Goal: Find specific page/section: Find specific page/section

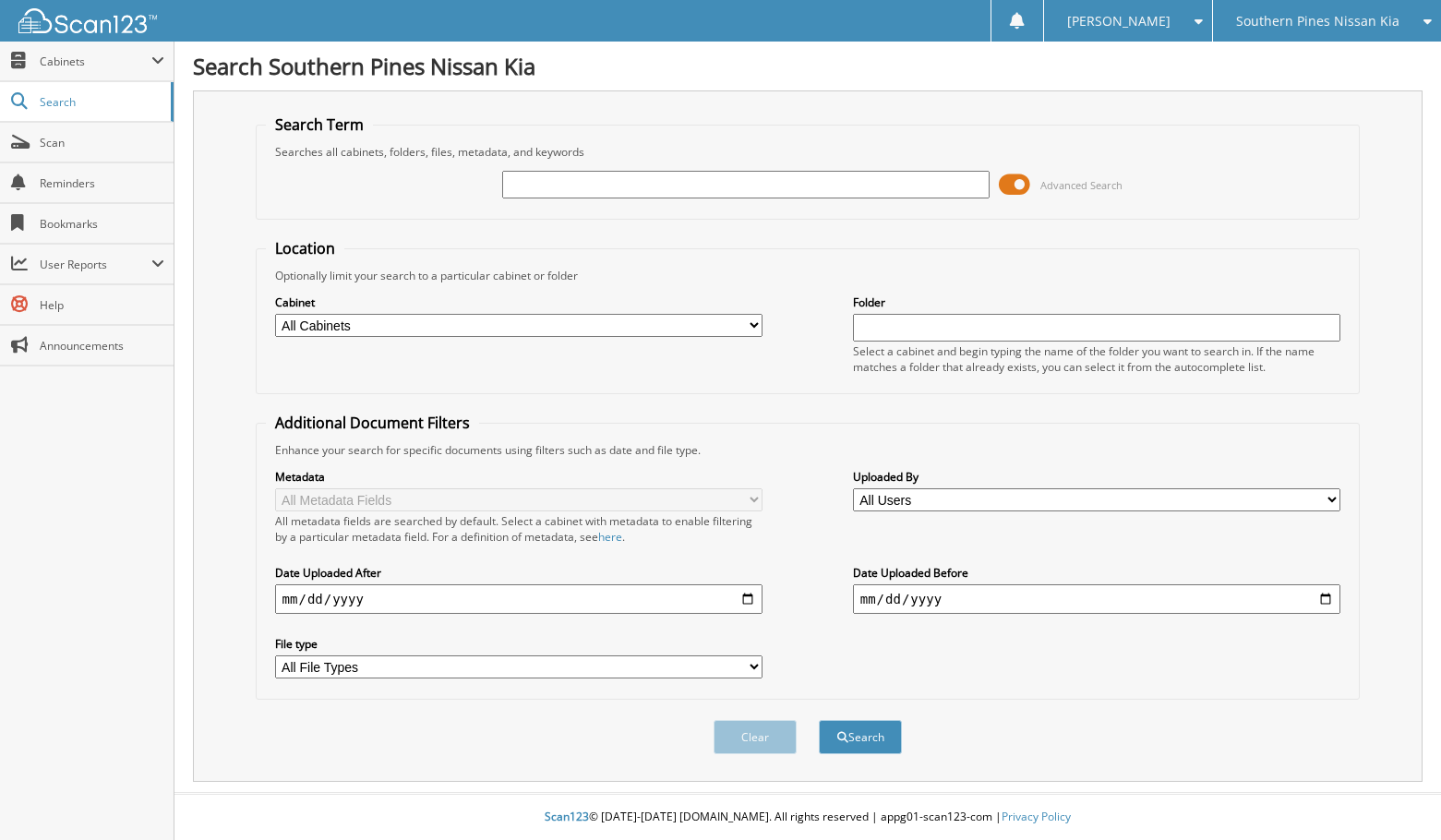
click at [1403, 15] on div "Southern Pines Nissan Kia" at bounding box center [1327, 21] width 210 height 41
click at [1300, 76] on link "Southern Pines Chevrolet" at bounding box center [1327, 90] width 228 height 32
type input "[US_VEHICLE_IDENTIFICATION_NUMBER]"
click at [818, 720] on button "Search" at bounding box center [860, 737] width 83 height 34
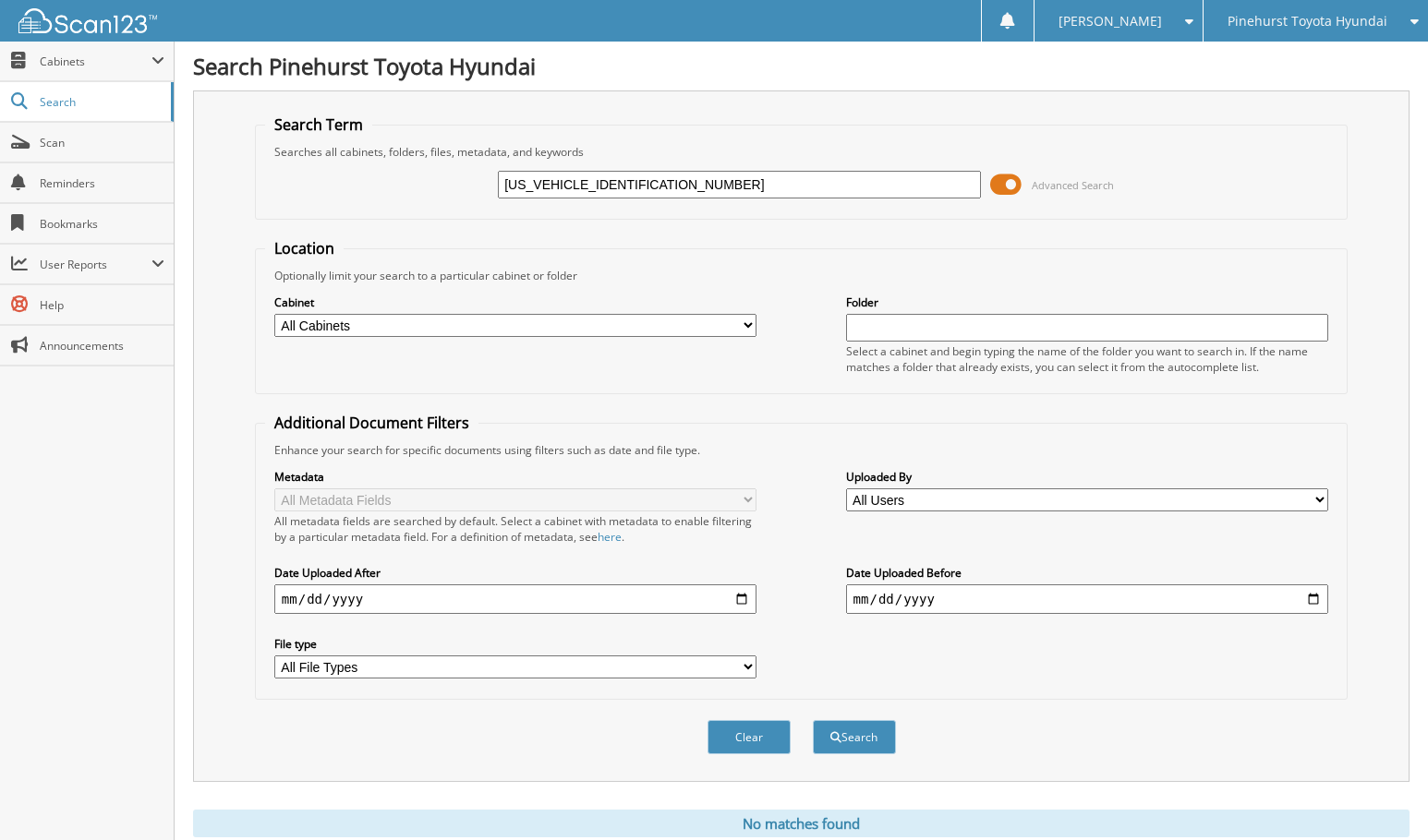
drag, startPoint x: 1363, startPoint y: 480, endPoint x: 1358, endPoint y: 457, distance: 23.5
click at [1363, 480] on div "Search Term Searches all cabinets, folders, files, metadata, and keywords [US_V…" at bounding box center [801, 436] width 1216 height 691
click at [334, 674] on select "All File Types CAB HEIC JPEG JPG LNK PDF PNG" at bounding box center [516, 666] width 483 height 23
click at [364, 720] on div "Clear Search" at bounding box center [801, 737] width 1092 height 75
click at [112, 526] on div "Close Cabinets This Company All Companies Email Addresses" at bounding box center [87, 441] width 174 height 799
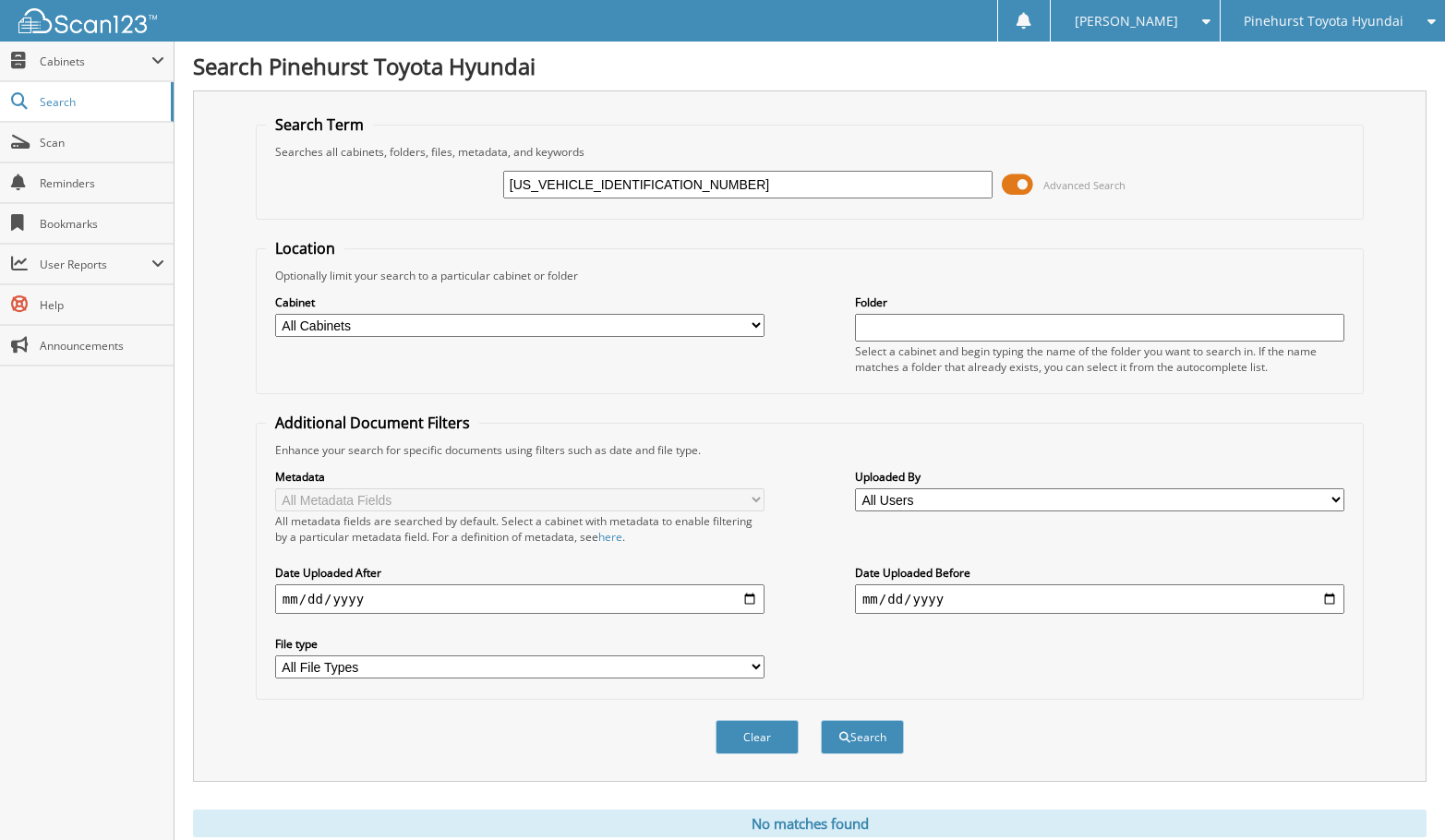
click at [65, 482] on div "Close Cabinets This Company All Companies Email Addresses" at bounding box center [87, 441] width 174 height 799
